Goal: Transaction & Acquisition: Purchase product/service

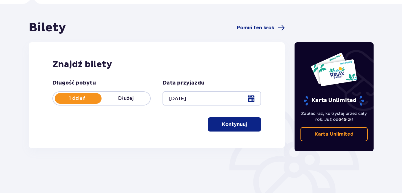
scroll to position [29, 0]
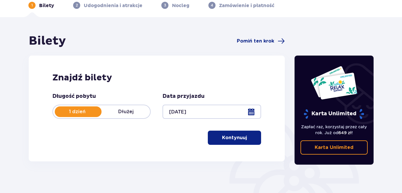
click at [236, 136] on p "Kontynuuj" at bounding box center [234, 138] width 25 height 7
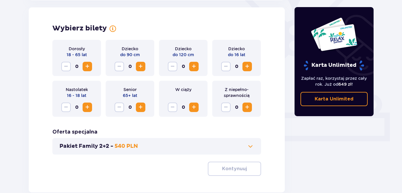
scroll to position [165, 0]
click at [90, 66] on span "Zwiększ" at bounding box center [87, 66] width 7 height 7
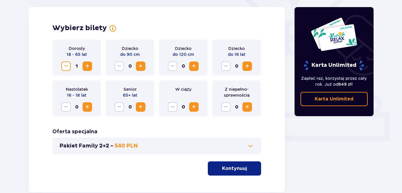
click at [90, 66] on span "Zwiększ" at bounding box center [87, 66] width 7 height 7
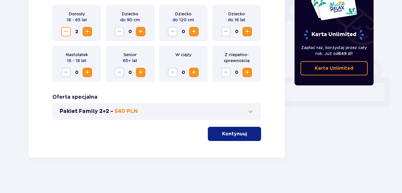
click at [248, 132] on span "button" at bounding box center [248, 134] width 7 height 7
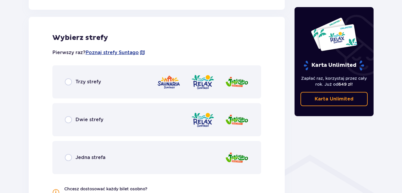
scroll to position [329, 0]
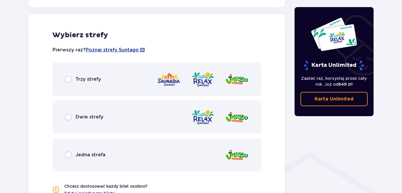
click at [69, 120] on input "radio" at bounding box center [68, 117] width 7 height 7
radio input "true"
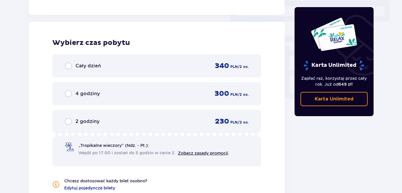
scroll to position [535, 0]
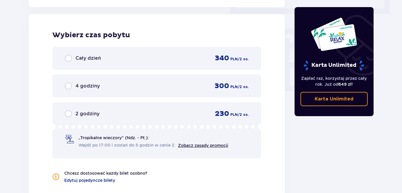
click at [67, 59] on input "radio" at bounding box center [68, 58] width 7 height 7
radio input "true"
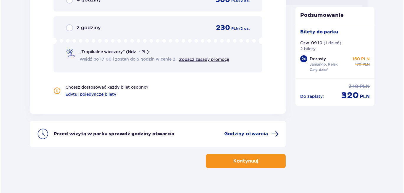
scroll to position [627, 0]
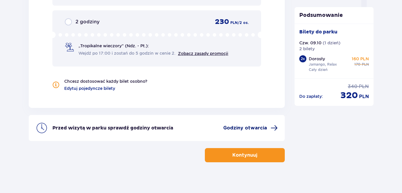
click at [259, 127] on span "Godziny otwarcia" at bounding box center [245, 128] width 44 height 7
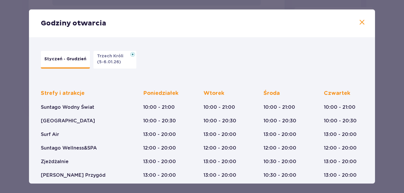
click at [360, 22] on span at bounding box center [362, 22] width 7 height 7
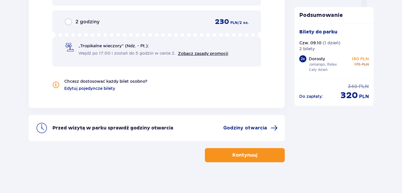
click at [263, 150] on button "Kontynuuj" at bounding box center [245, 155] width 80 height 14
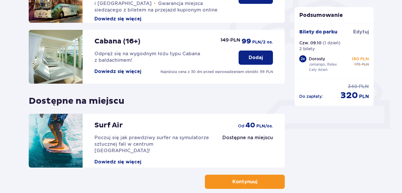
scroll to position [208, 0]
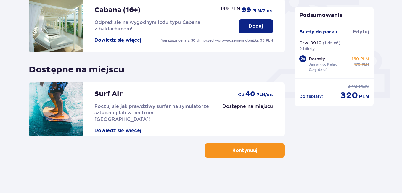
click at [250, 154] on p "Kontynuuj" at bounding box center [244, 150] width 25 height 7
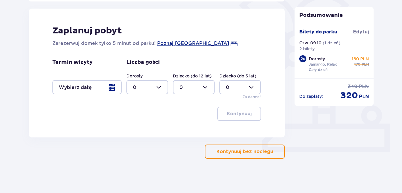
scroll to position [155, 0]
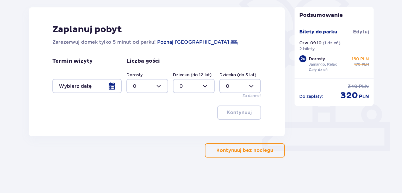
click at [275, 154] on span "button" at bounding box center [274, 150] width 7 height 7
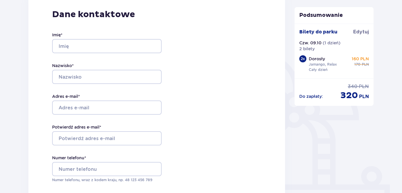
scroll to position [94, 0]
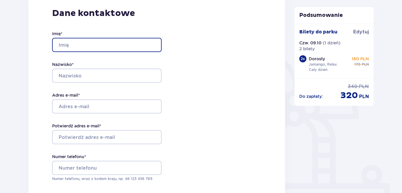
click at [112, 44] on input "Imię *" at bounding box center [107, 45] width 110 height 14
type input "[PERSON_NAME]"
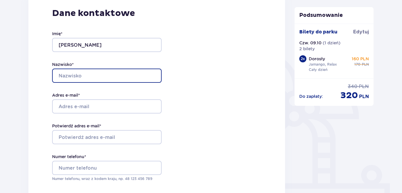
click at [70, 81] on input "Nazwisko *" at bounding box center [107, 76] width 110 height 14
type input "[PERSON_NAME]"
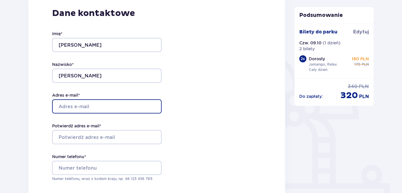
click at [71, 107] on input "Adres e-mail *" at bounding box center [107, 106] width 110 height 14
click at [74, 108] on input "[PERSON_NAME].mazur" at bounding box center [107, 106] width 110 height 14
click at [94, 105] on input "danielmazur" at bounding box center [107, 106] width 110 height 14
type input "[EMAIL_ADDRESS][DOMAIN_NAME]"
drag, startPoint x: 141, startPoint y: 106, endPoint x: 55, endPoint y: 94, distance: 86.1
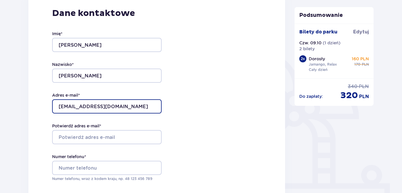
click at [55, 94] on div "Adres e-mail * [EMAIL_ADDRESS][DOMAIN_NAME]" at bounding box center [107, 102] width 110 height 21
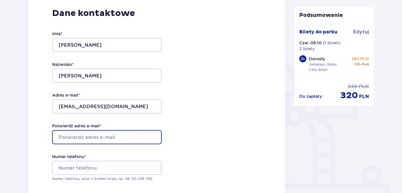
click at [85, 138] on input "Potwierdź adres e-mail *" at bounding box center [107, 137] width 110 height 14
paste input "[EMAIL_ADDRESS][DOMAIN_NAME]"
type input "[EMAIL_ADDRESS][DOMAIN_NAME]"
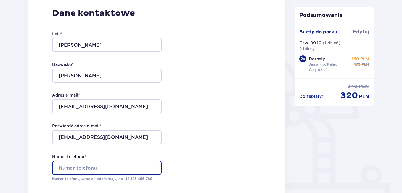
click at [105, 164] on input "Numer telefonu *" at bounding box center [107, 168] width 110 height 14
type input "4"
type input "[PHONE_NUMBER]"
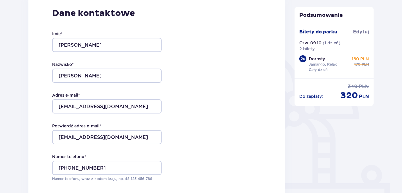
click at [204, 160] on div "Dane kontaktowe Imię * [PERSON_NAME] * [PERSON_NAME] Adres e-mail * [EMAIL_ADDR…" at bounding box center [156, 115] width 257 height 249
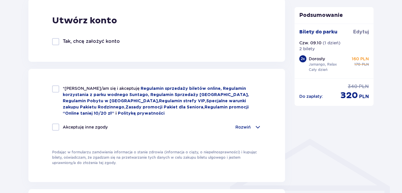
scroll to position [346, 0]
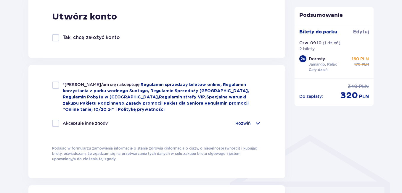
click at [53, 87] on div at bounding box center [55, 85] width 7 height 7
checkbox input "true"
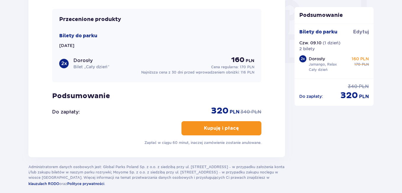
scroll to position [567, 0]
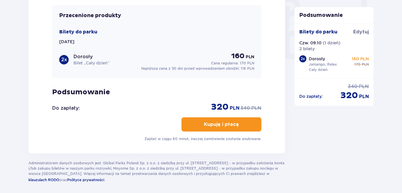
click at [228, 123] on p "Kupuję i płacę" at bounding box center [221, 124] width 35 height 7
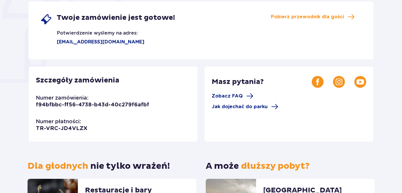
scroll to position [109, 0]
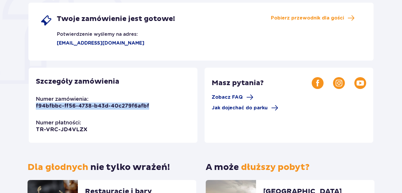
drag, startPoint x: 151, startPoint y: 108, endPoint x: 35, endPoint y: 108, distance: 115.8
click at [36, 108] on div "Szczegóły zamówienia Numer zamówienia: f94bfbbc-ff56-4738-b43d-40c279f6afbf Num…" at bounding box center [113, 105] width 169 height 75
copy p "f94bfbbc-ff56-4738-b43d-40c279f6afbf"
click at [334, 15] on span "Pobierz przewodnik dla gości" at bounding box center [307, 18] width 73 height 7
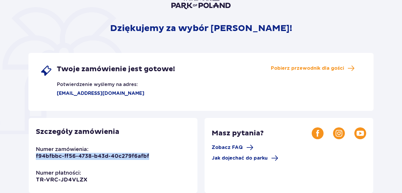
scroll to position [0, 0]
